Goal: Task Accomplishment & Management: Use online tool/utility

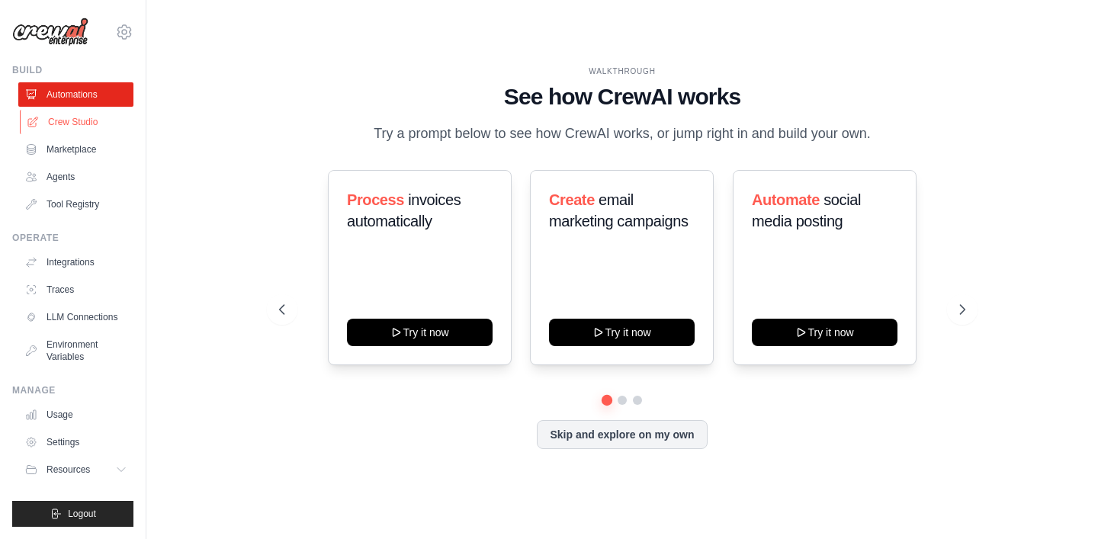
click at [76, 124] on link "Crew Studio" at bounding box center [77, 122] width 115 height 24
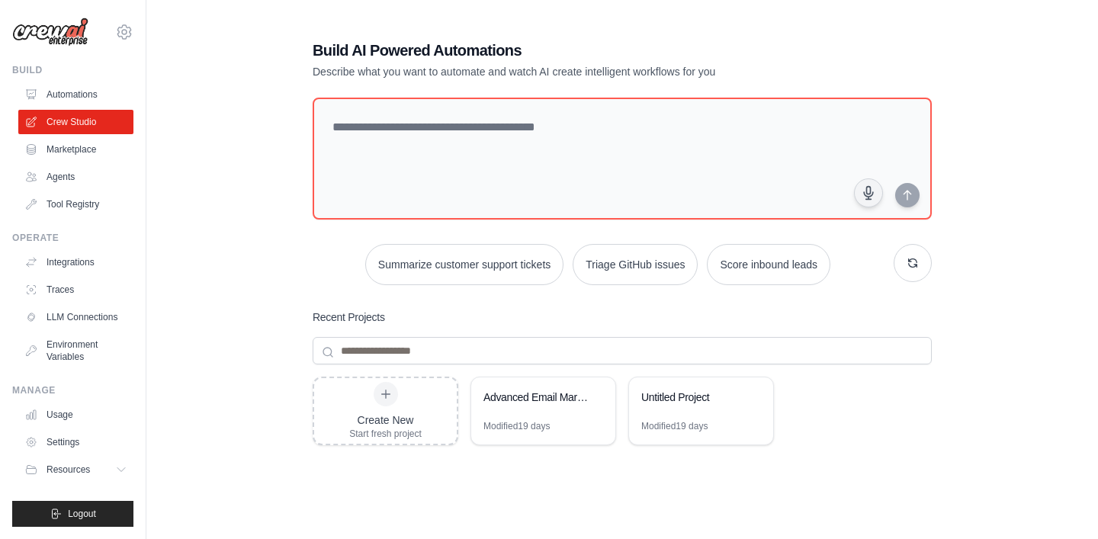
click at [422, 72] on p "Describe what you want to automate and watch AI create intelligent workflows fo…" at bounding box center [569, 71] width 512 height 15
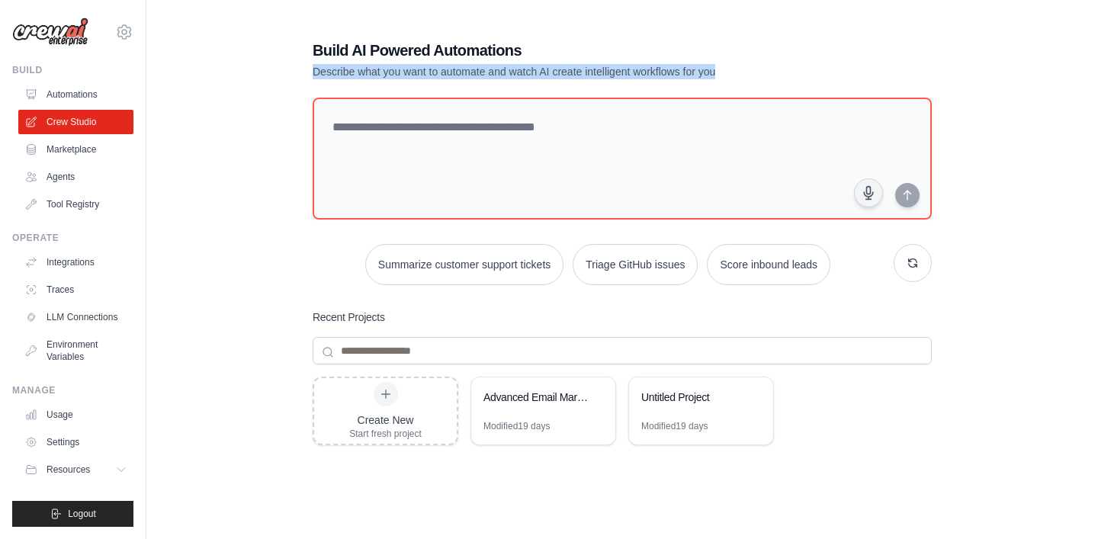
click at [422, 72] on p "Describe what you want to automate and watch AI create intelligent workflows fo…" at bounding box center [569, 71] width 512 height 15
click at [79, 152] on link "Marketplace" at bounding box center [77, 149] width 115 height 24
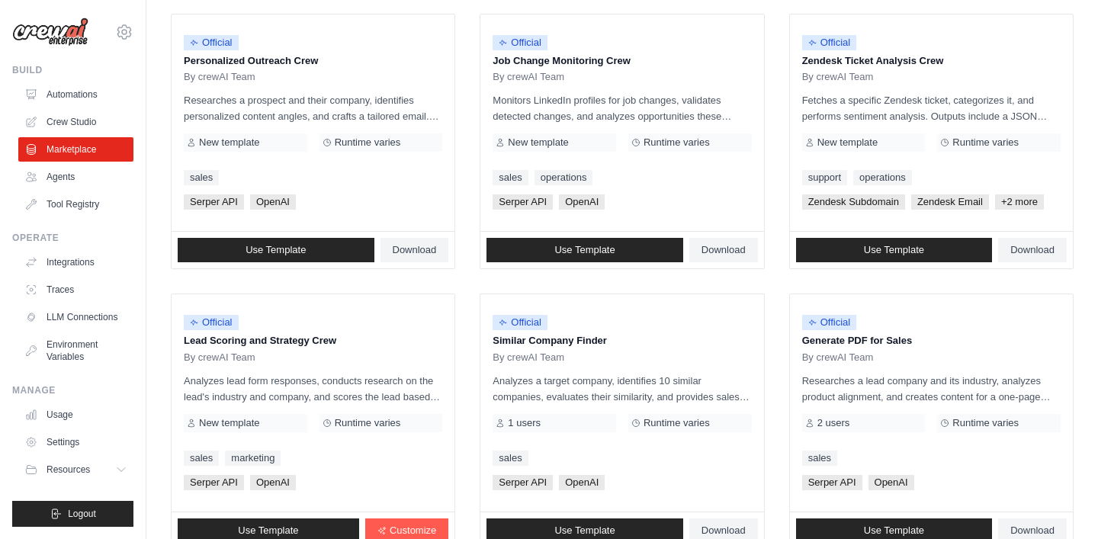
scroll to position [874, 0]
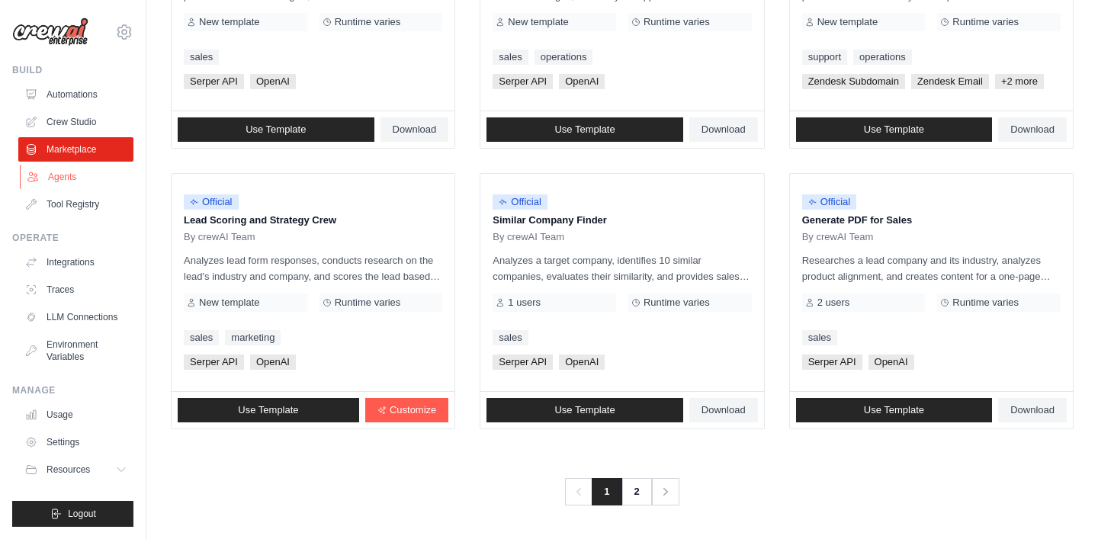
click at [69, 181] on link "Agents" at bounding box center [77, 177] width 115 height 24
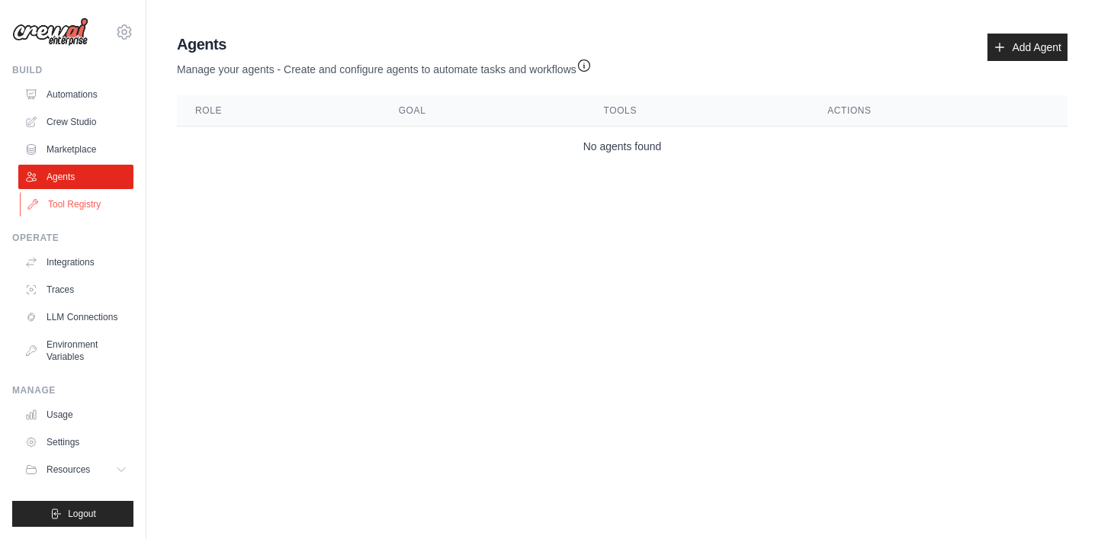
click at [68, 201] on link "Tool Registry" at bounding box center [77, 204] width 115 height 24
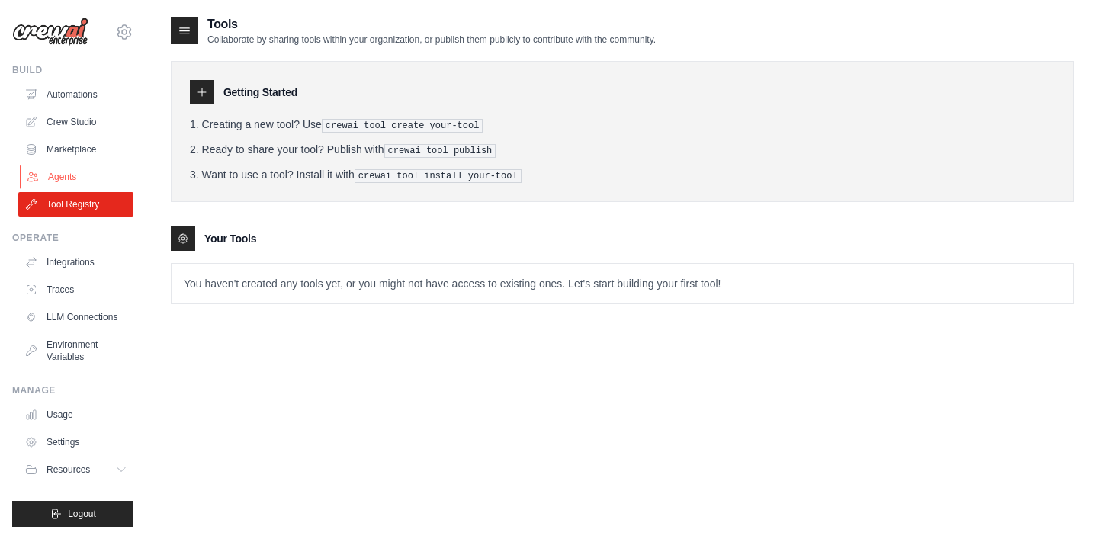
click at [68, 181] on link "Agents" at bounding box center [77, 177] width 115 height 24
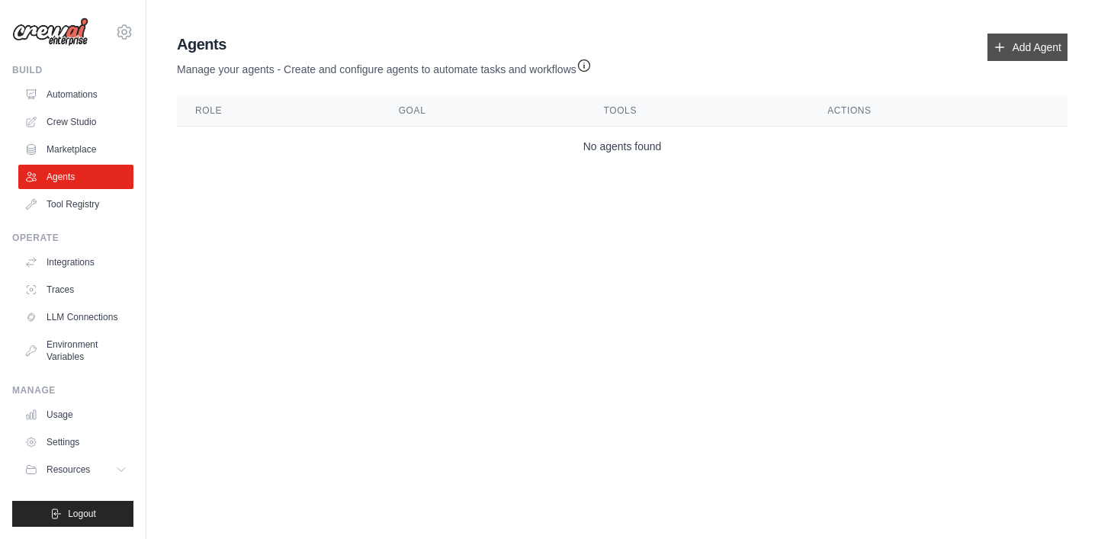
click at [1020, 56] on link "Add Agent" at bounding box center [1027, 47] width 80 height 27
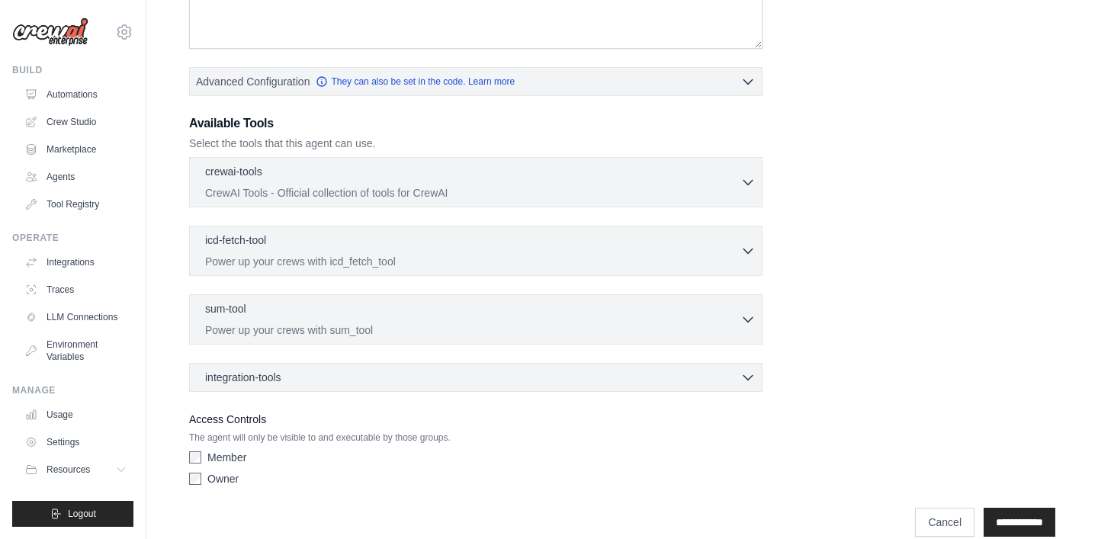
scroll to position [348, 0]
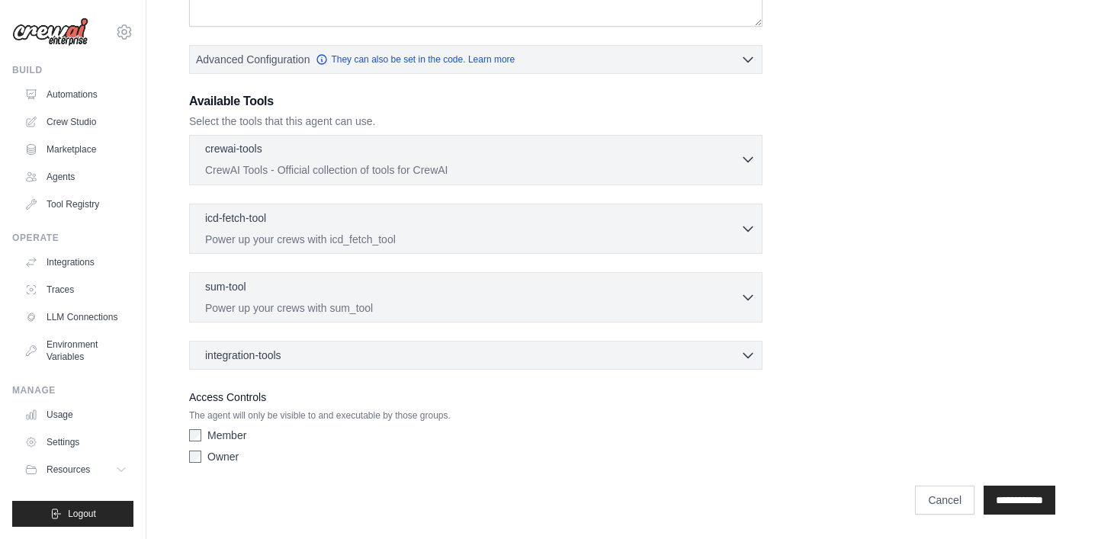
click at [748, 159] on icon "button" at bounding box center [747, 159] width 15 height 15
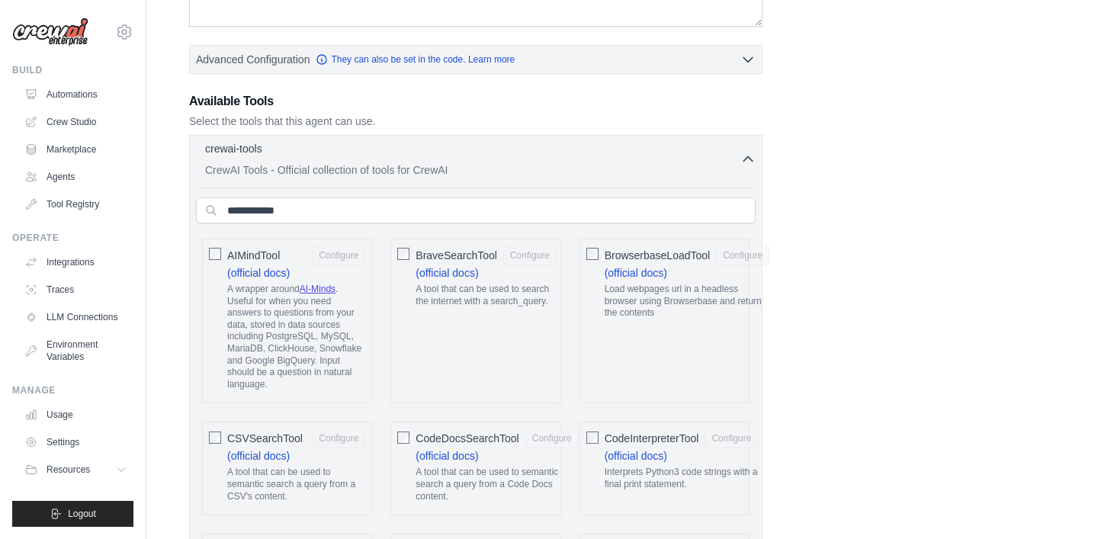
click at [748, 159] on icon "button" at bounding box center [747, 159] width 15 height 15
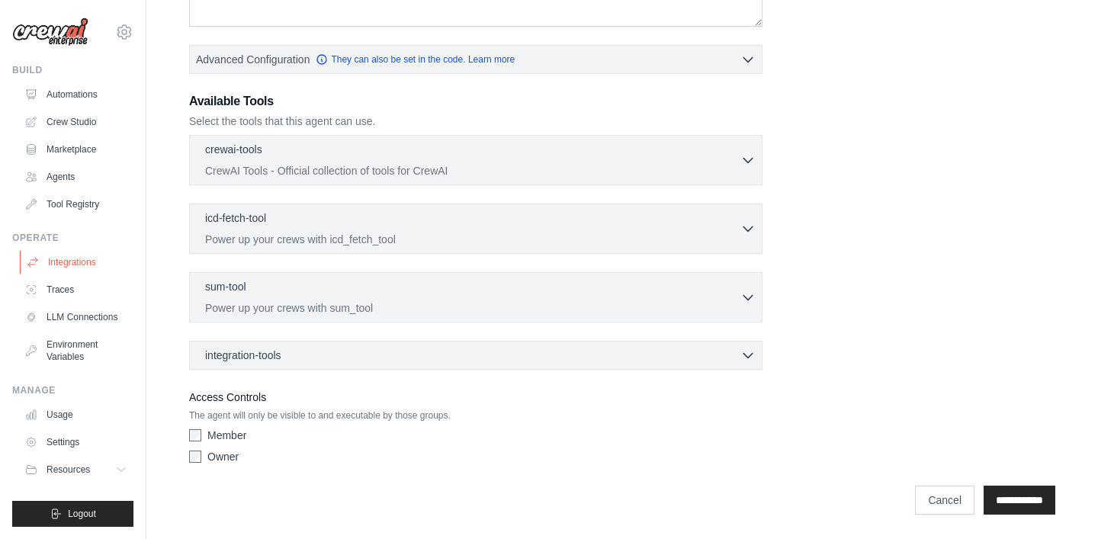
click at [66, 264] on link "Integrations" at bounding box center [77, 262] width 115 height 24
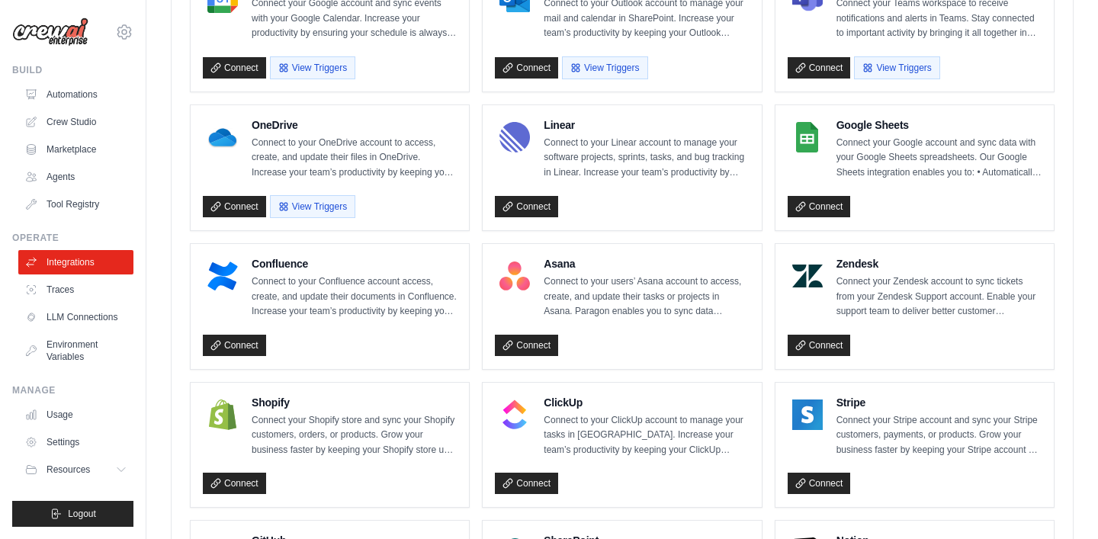
scroll to position [644, 0]
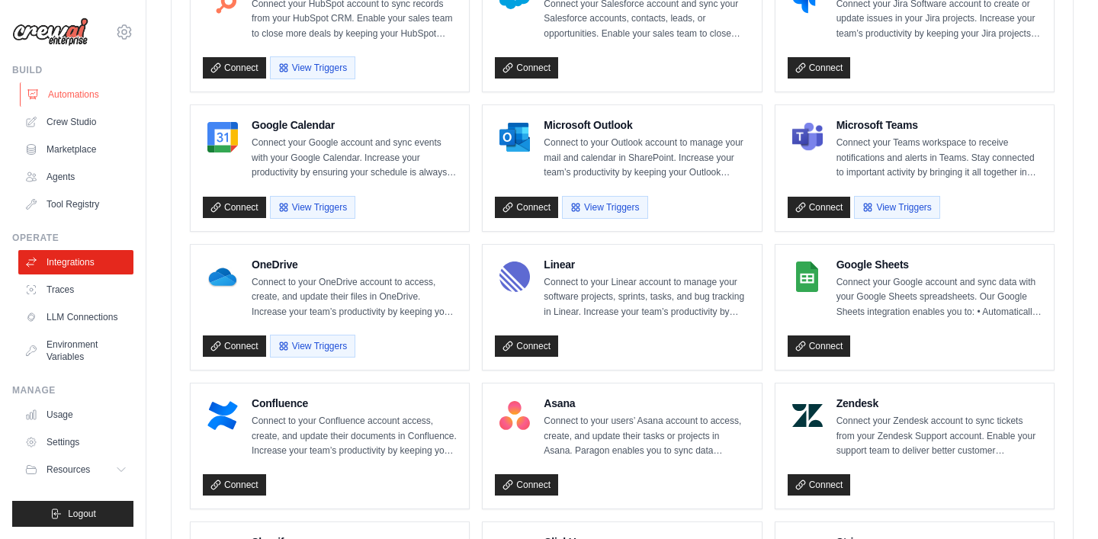
click at [69, 83] on link "Automations" at bounding box center [77, 94] width 115 height 24
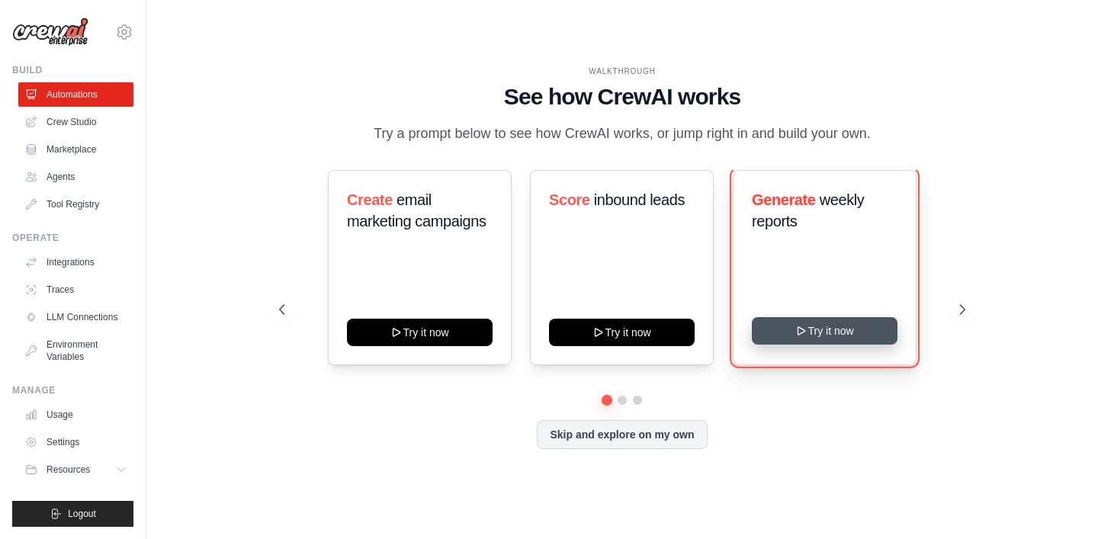
click at [791, 332] on button "Try it now" at bounding box center [825, 330] width 146 height 27
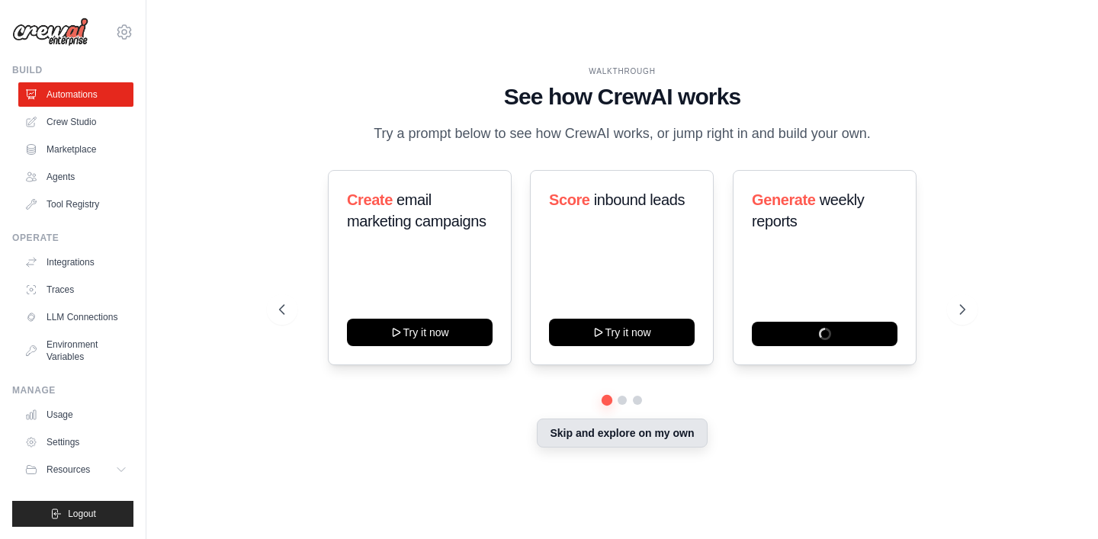
click at [613, 420] on button "Skip and explore on my own" at bounding box center [622, 433] width 170 height 29
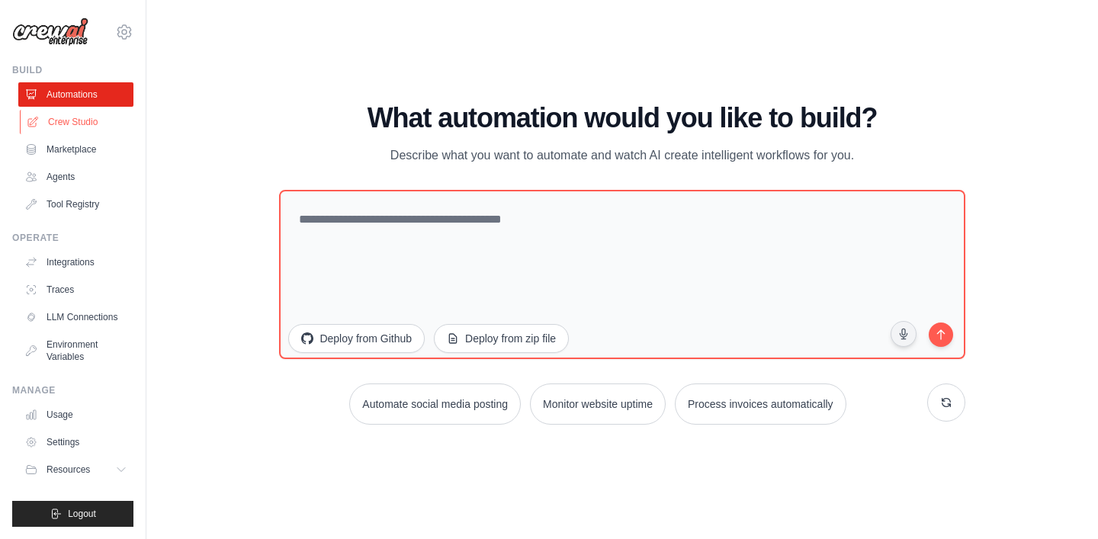
click at [58, 129] on link "Crew Studio" at bounding box center [77, 122] width 115 height 24
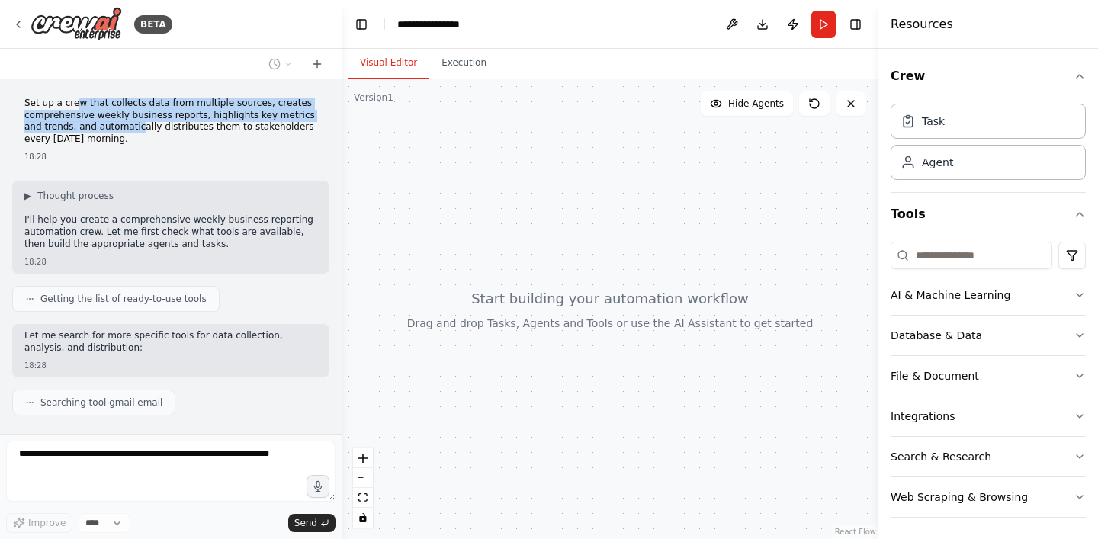
drag, startPoint x: 75, startPoint y: 101, endPoint x: 118, endPoint y: 133, distance: 52.9
click at [118, 133] on p "Set up a crew that collects data from multiple sources, creates comprehensive w…" at bounding box center [170, 121] width 293 height 47
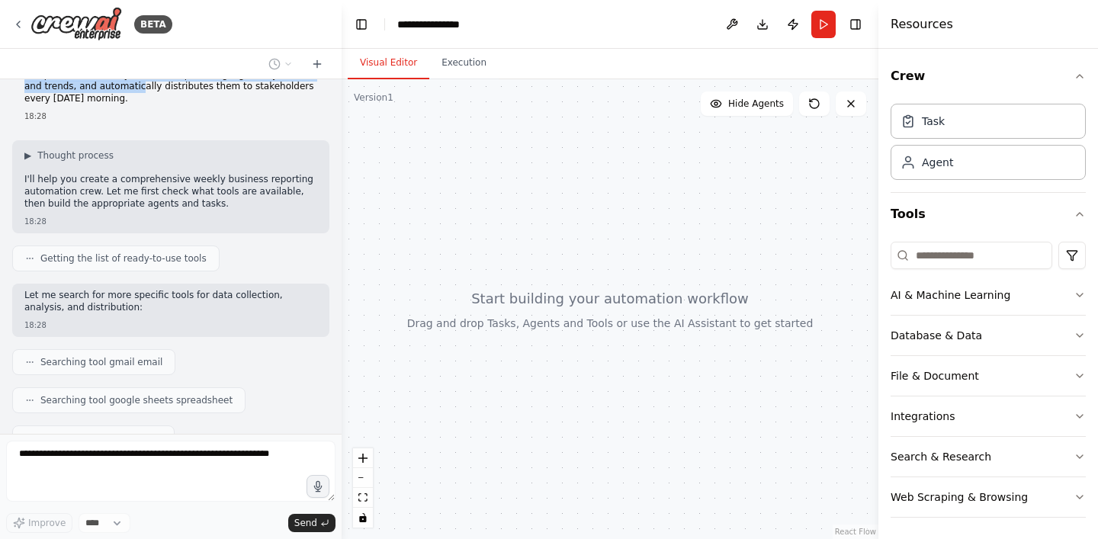
scroll to position [43, 0]
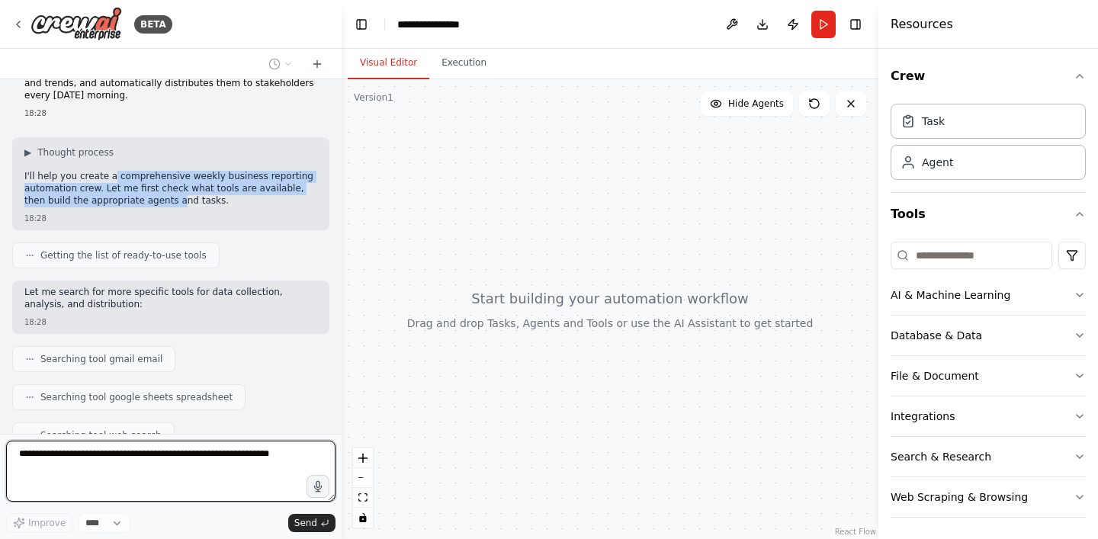
drag, startPoint x: 111, startPoint y: 179, endPoint x: 154, endPoint y: 204, distance: 49.6
click at [154, 204] on div "Set up a crew that collects data from multiple sources, creates comprehensive w…" at bounding box center [171, 256] width 342 height 355
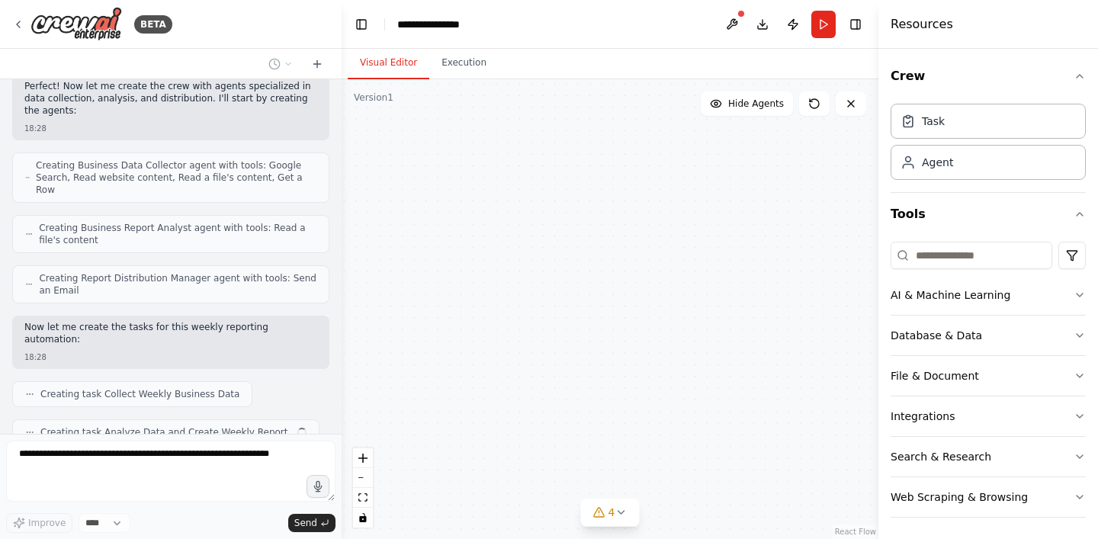
scroll to position [467, 0]
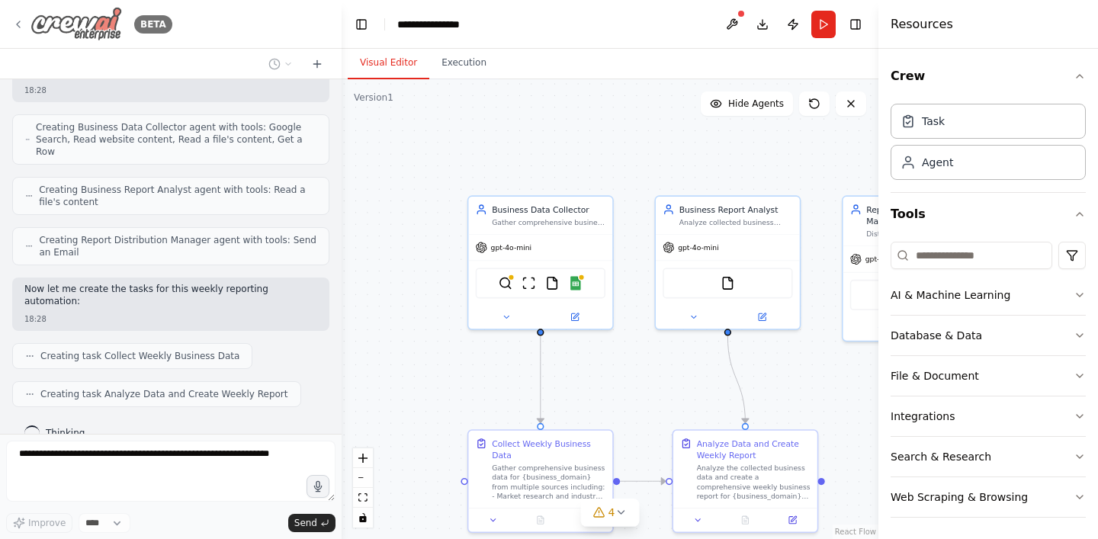
click at [14, 24] on icon at bounding box center [18, 24] width 12 height 12
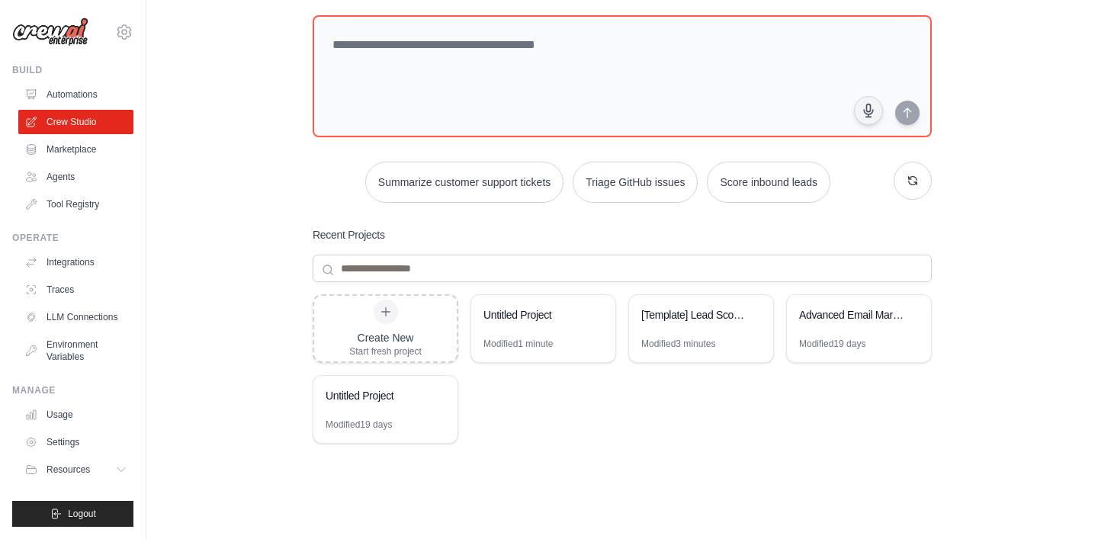
scroll to position [83, 0]
click at [373, 316] on div "Create New Start fresh project" at bounding box center [385, 328] width 72 height 58
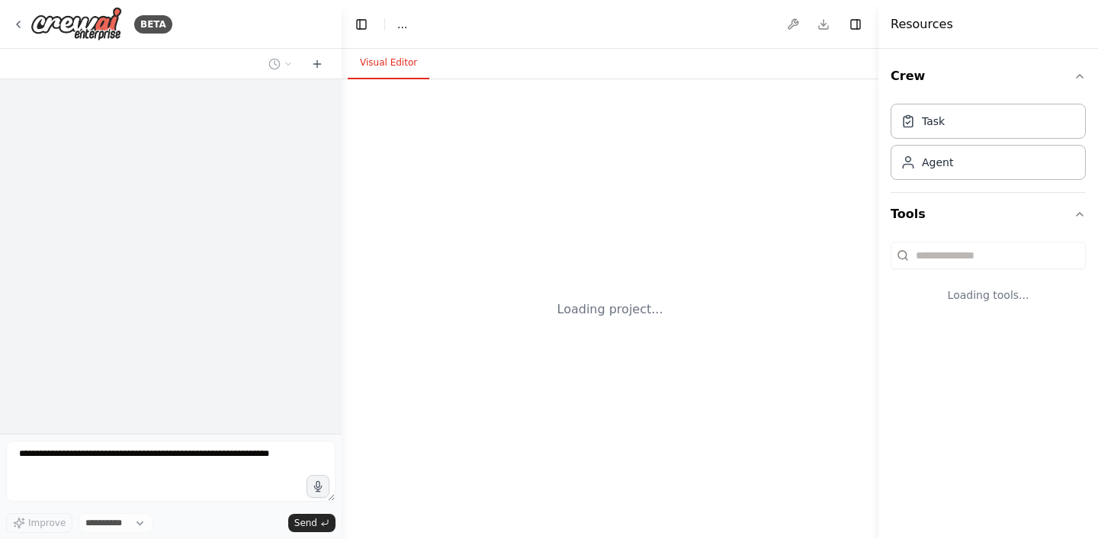
select select "****"
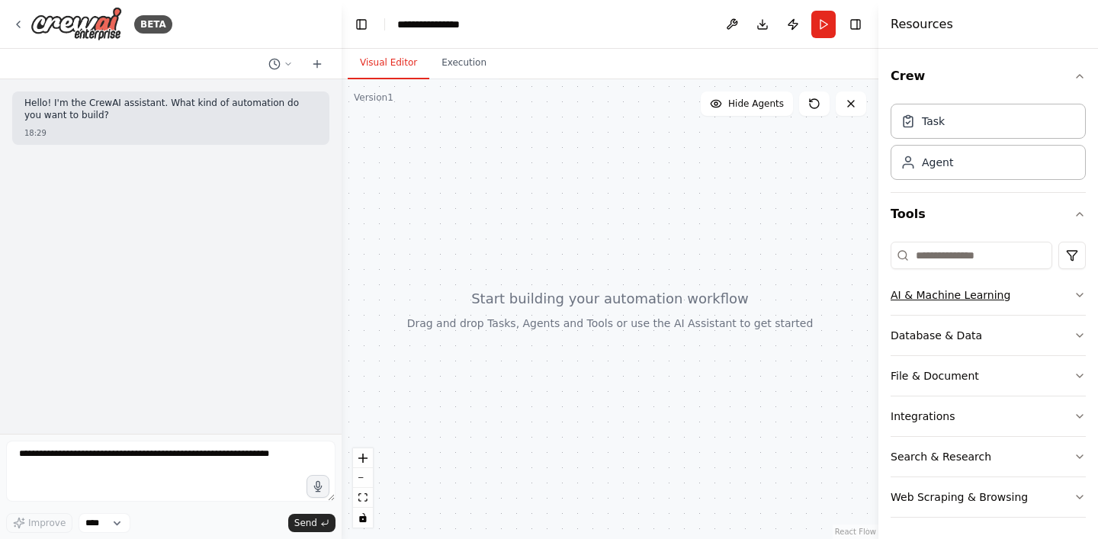
click at [1077, 297] on icon "button" at bounding box center [1080, 295] width 12 height 12
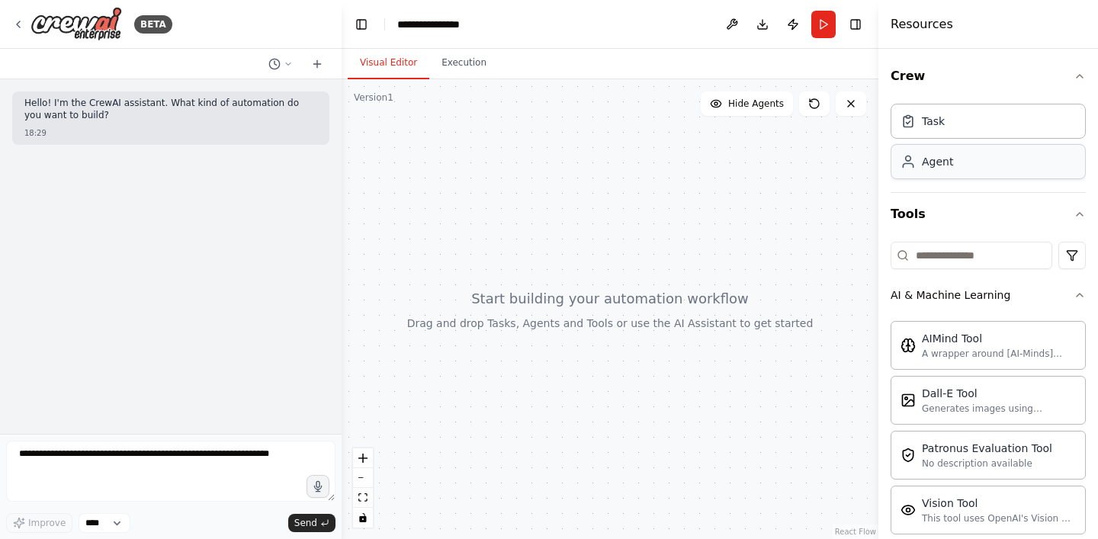
click at [969, 171] on div "Agent" at bounding box center [988, 161] width 195 height 35
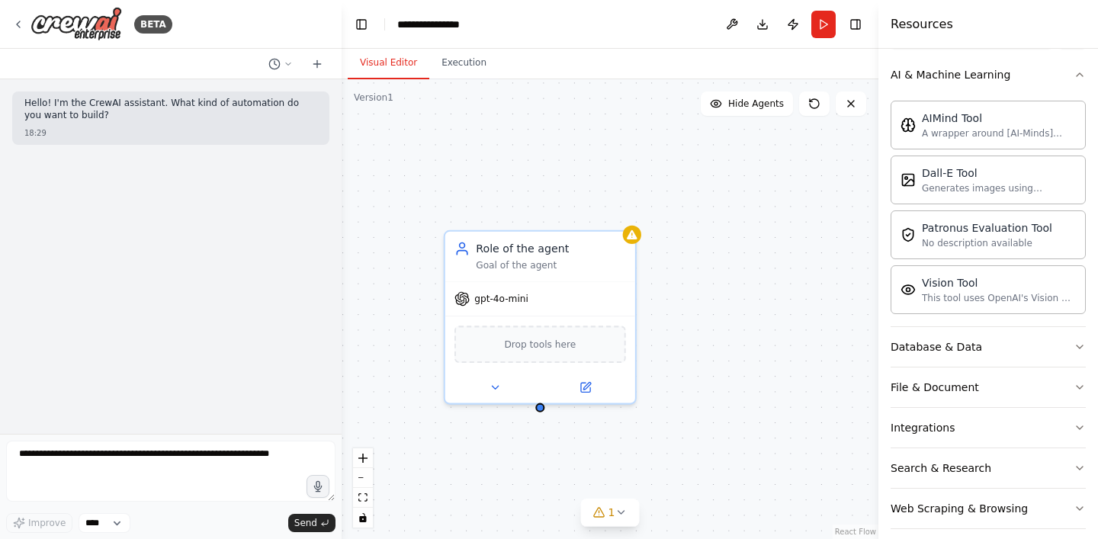
scroll to position [235, 0]
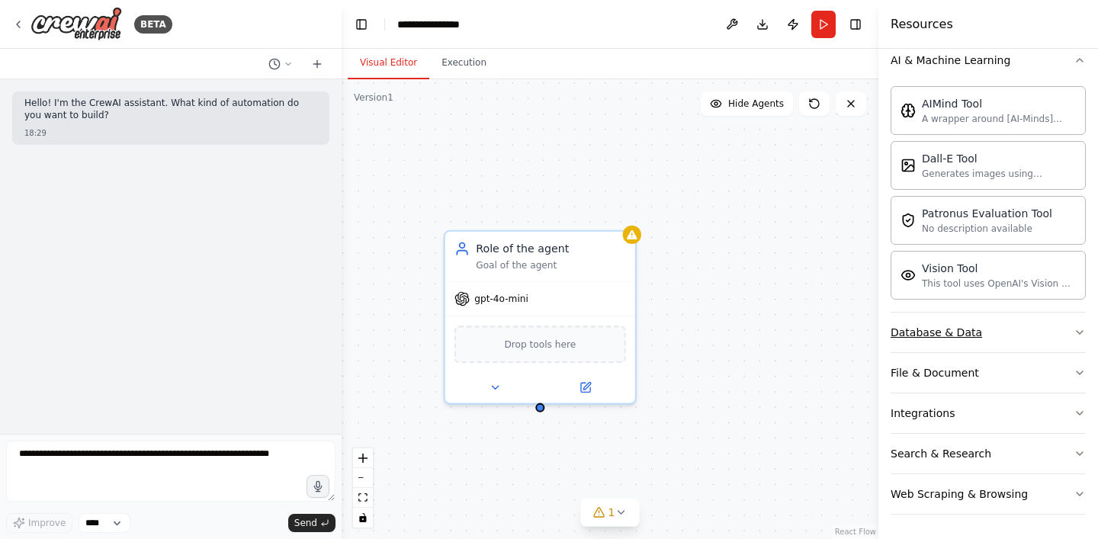
click at [940, 332] on div "Database & Data" at bounding box center [936, 332] width 91 height 15
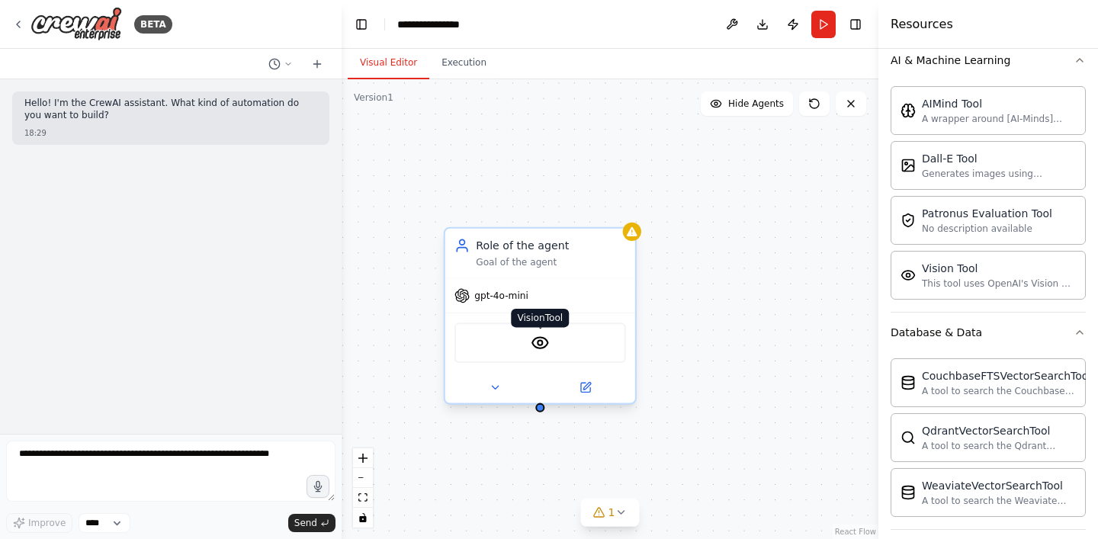
click at [542, 343] on img at bounding box center [540, 342] width 18 height 18
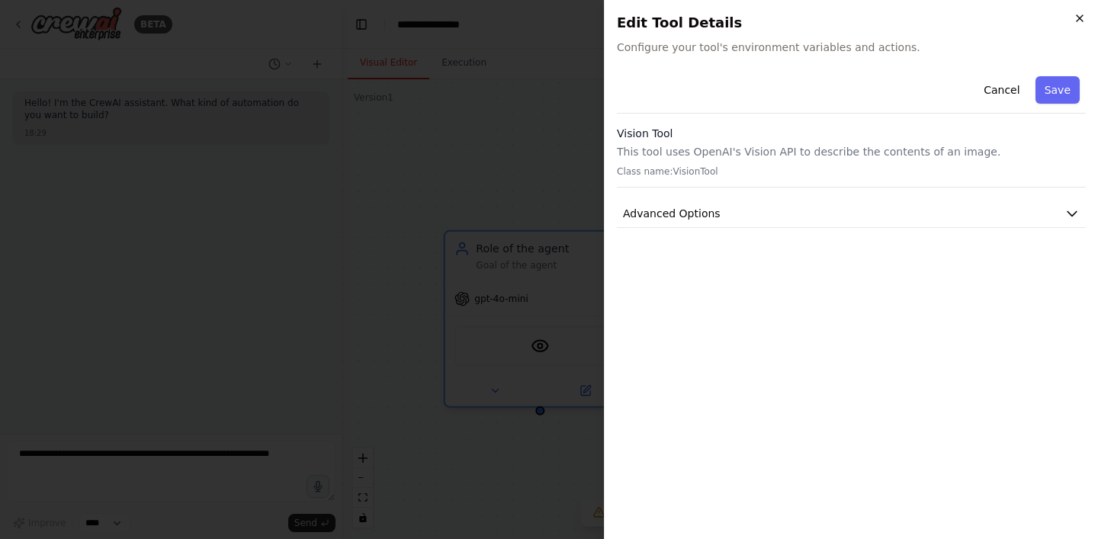
click at [1084, 21] on icon "button" at bounding box center [1080, 18] width 12 height 12
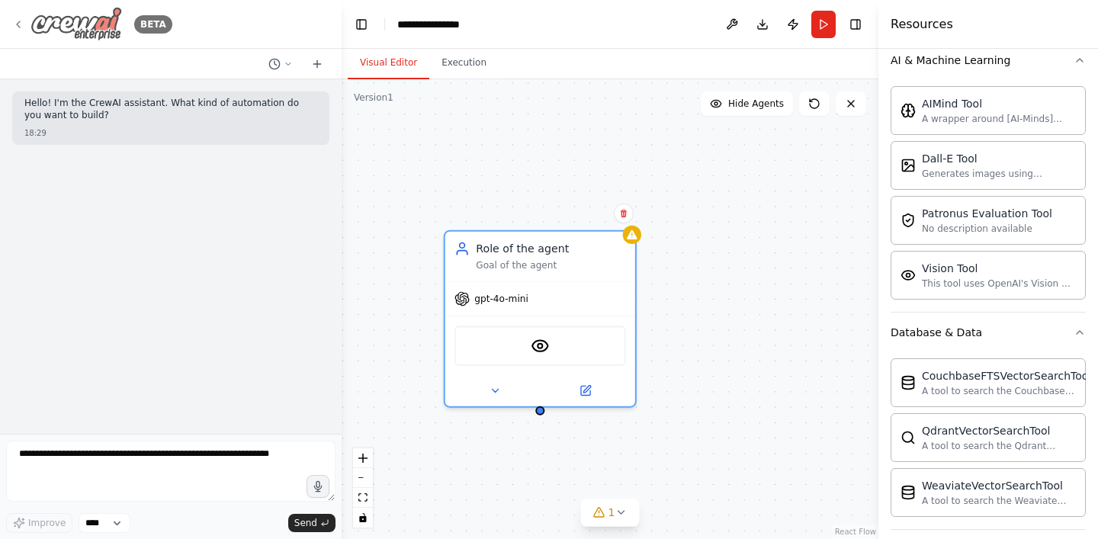
click at [20, 21] on icon at bounding box center [18, 24] width 12 height 12
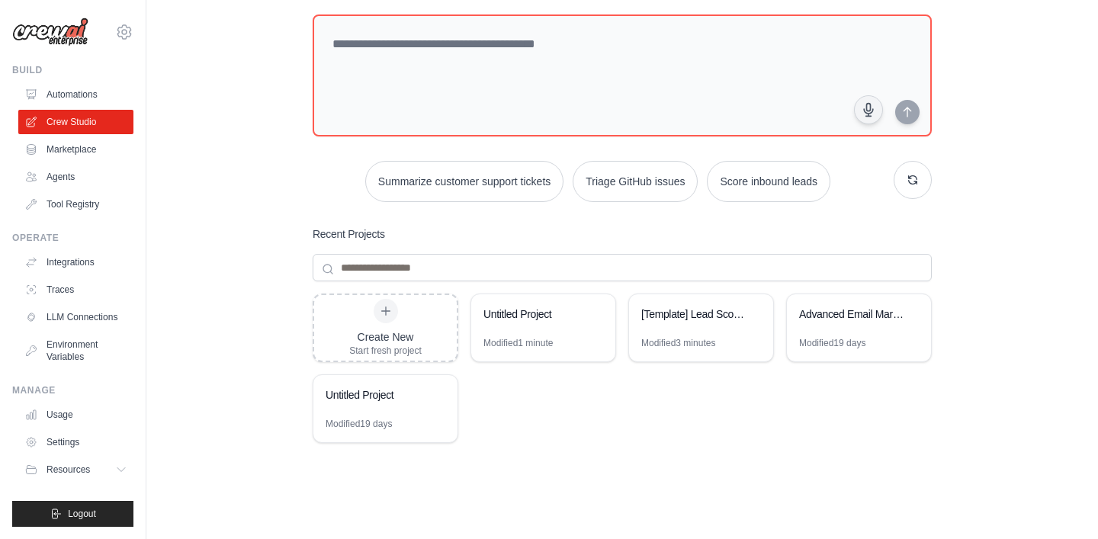
scroll to position [120, 0]
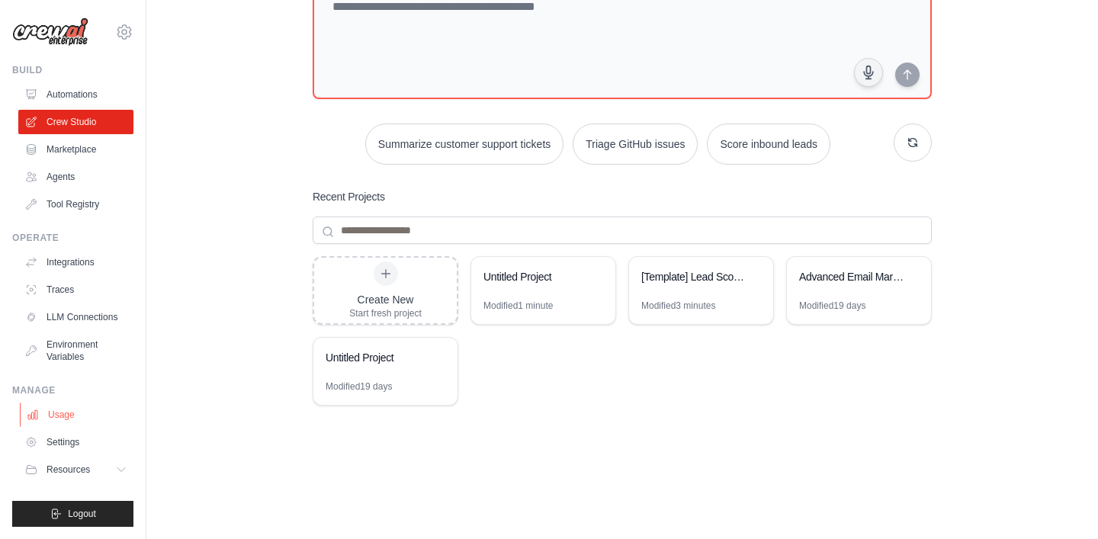
click at [58, 413] on link "Usage" at bounding box center [77, 415] width 115 height 24
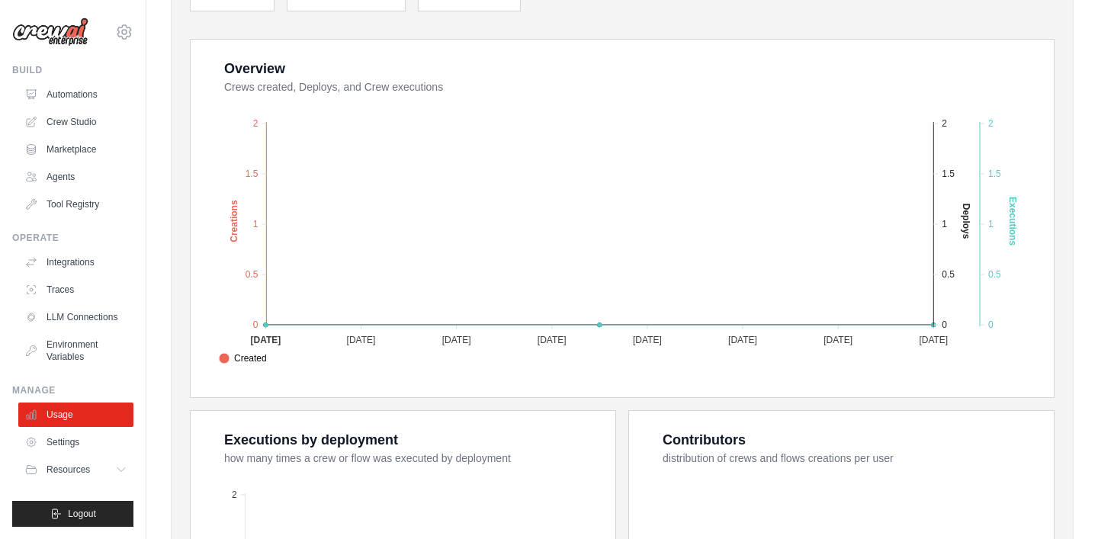
scroll to position [253, 0]
